Goal: Task Accomplishment & Management: Manage account settings

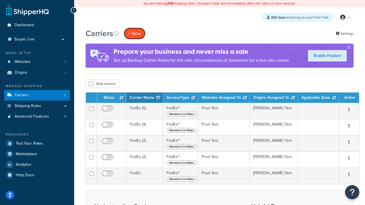
click at [135, 34] on button "+ New" at bounding box center [135, 34] width 22 height 12
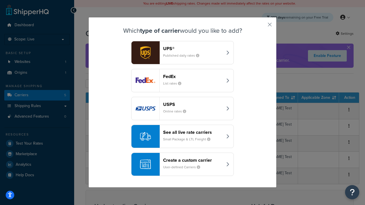
click at [183, 81] on div "FedEx List rates" at bounding box center [193, 81] width 60 height 14
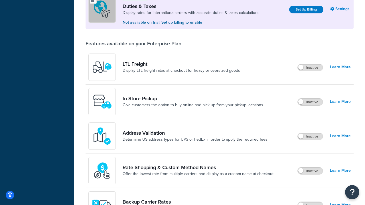
click at [311, 103] on label "Inactive" at bounding box center [310, 102] width 25 height 7
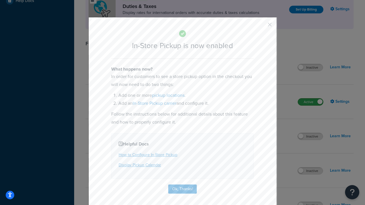
scroll to position [26, 0]
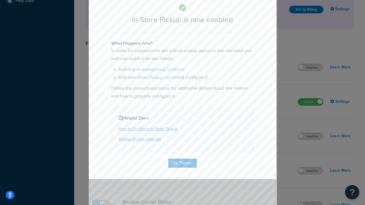
click at [261, 1] on button "button" at bounding box center [261, 0] width 1 height 1
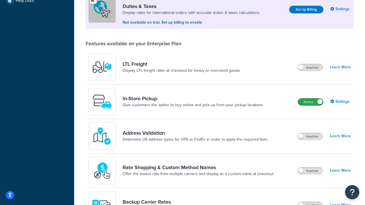
click at [311, 103] on label "Active" at bounding box center [310, 102] width 25 height 7
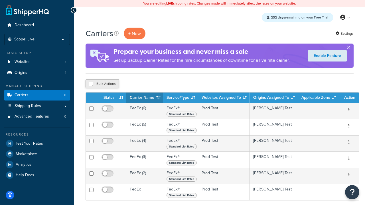
click at [91, 84] on input "checkbox" at bounding box center [91, 84] width 4 height 4
checkbox input "true"
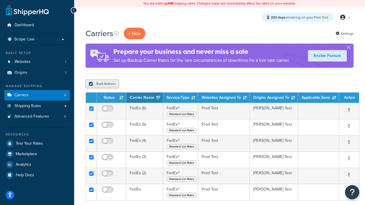
checkbox input "true"
click at [152, 84] on button "Delete" at bounding box center [152, 84] width 20 height 9
click at [153, 86] on button "Delete" at bounding box center [152, 84] width 20 height 9
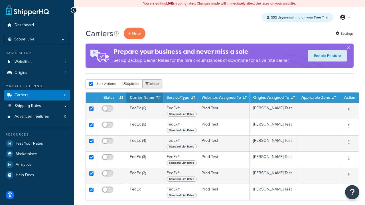
click at [153, 86] on button "Delete" at bounding box center [152, 84] width 20 height 9
click at [153, 85] on button "Delete" at bounding box center [152, 84] width 20 height 9
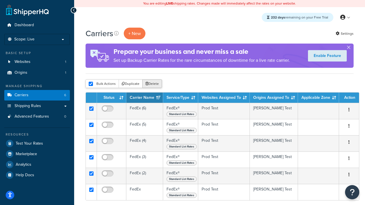
click at [153, 85] on button "Delete" at bounding box center [152, 84] width 20 height 9
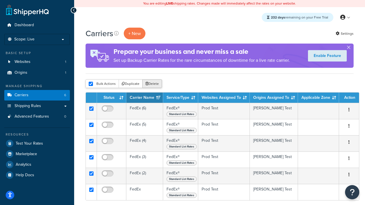
click at [153, 85] on button "Delete" at bounding box center [152, 84] width 20 height 9
click at [153, 86] on button "Delete" at bounding box center [152, 84] width 20 height 9
